Goal: Understand process/instructions: Learn how to perform a task or action

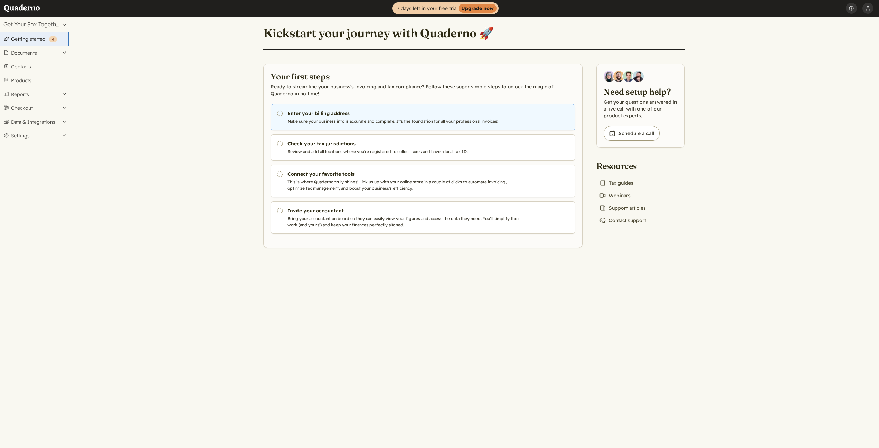
click at [280, 114] on icon "Pending" at bounding box center [279, 113] width 7 height 7
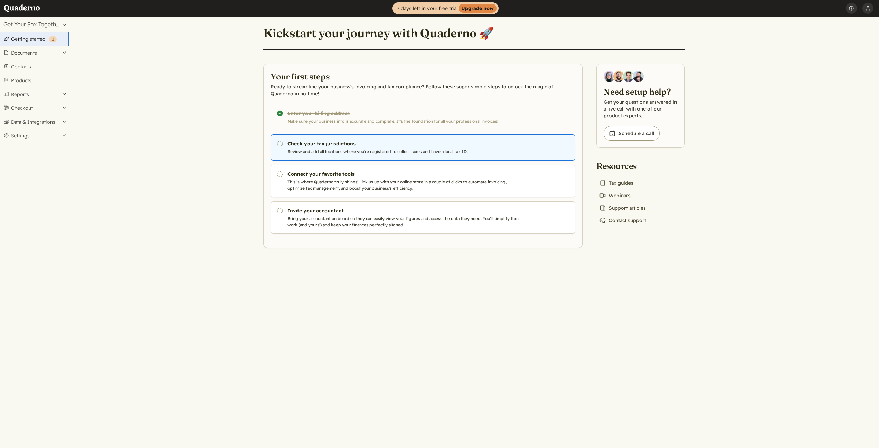
click at [328, 146] on h3 "Check your tax jurisdictions" at bounding box center [406, 143] width 236 height 7
click at [280, 144] on icon "Pending" at bounding box center [279, 143] width 7 height 7
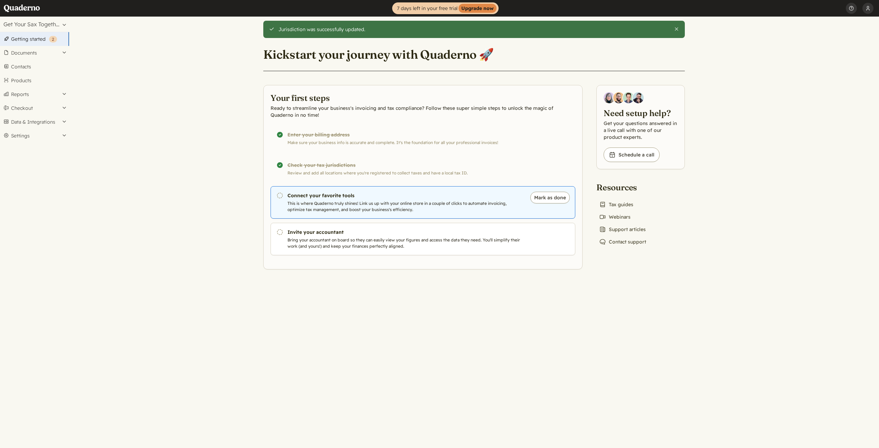
click at [347, 203] on p "This is where Quaderno truly shines! Link us up with your online store in a cou…" at bounding box center [406, 206] width 236 height 12
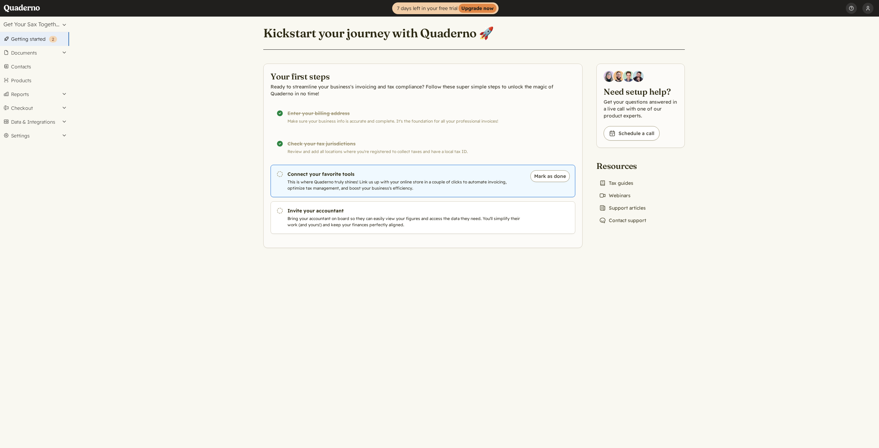
click at [355, 182] on p "This is where Quaderno truly shines! Link us up with your online store in a cou…" at bounding box center [406, 185] width 236 height 12
click at [350, 178] on link "Pending Connect your favorite tools This is where Quaderno truly shines! Link u…" at bounding box center [423, 181] width 305 height 32
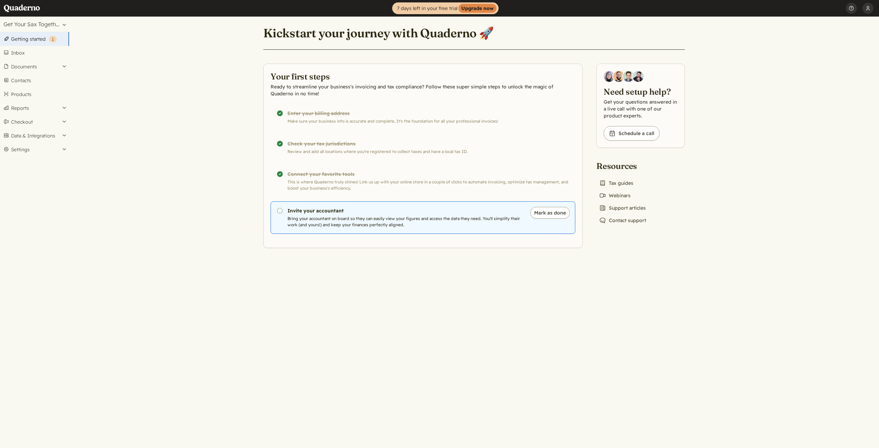
click at [368, 222] on p "Bring your accountant on board so they can easily view your figures and access …" at bounding box center [406, 222] width 236 height 12
